Goal: Find specific page/section: Find specific page/section

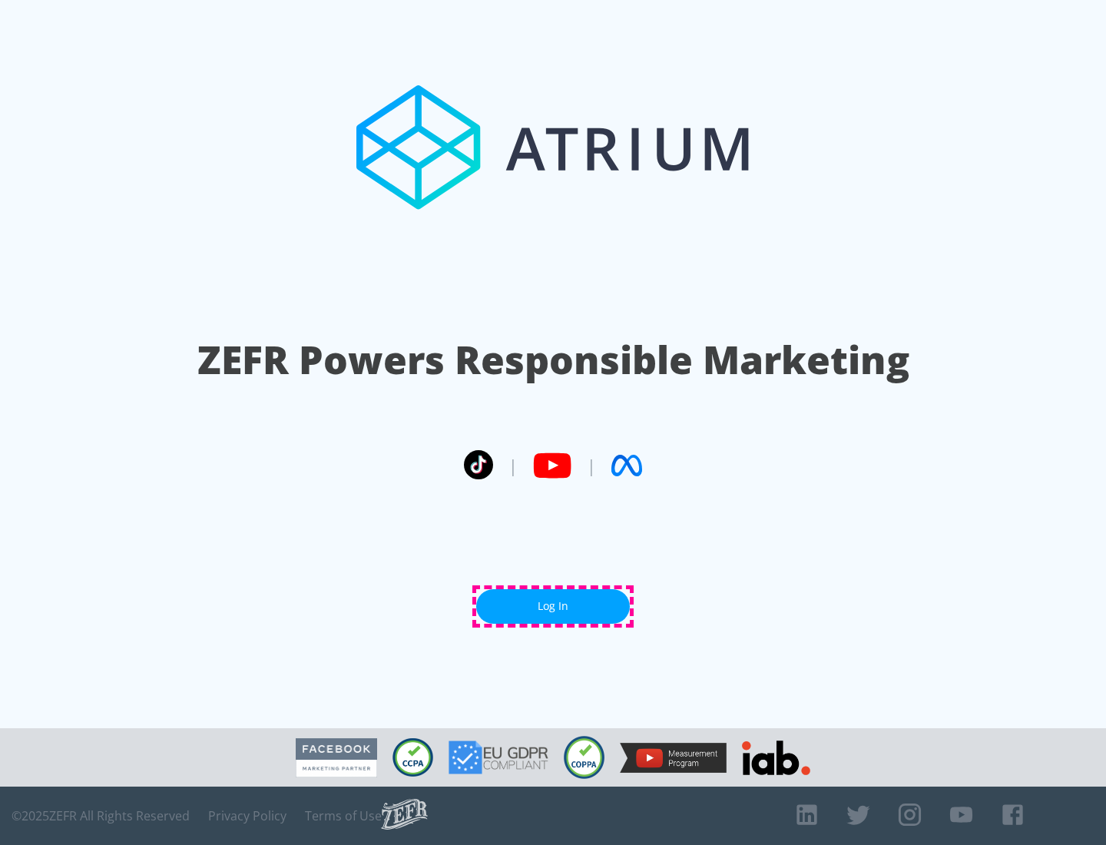
click at [553, 606] on link "Log In" at bounding box center [553, 606] width 154 height 35
